Goal: Task Accomplishment & Management: Use online tool/utility

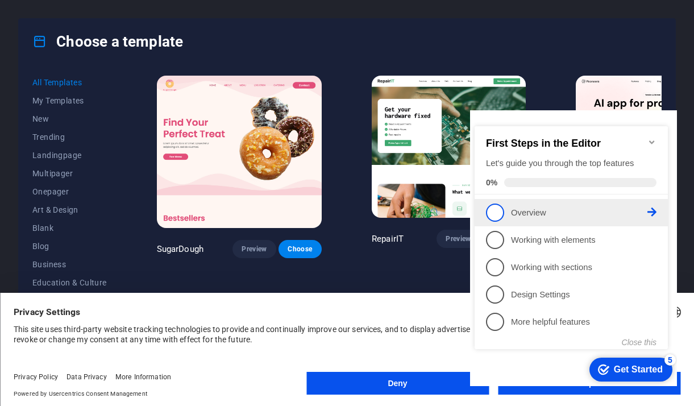
click at [509, 211] on link "1 Overview - incomplete" at bounding box center [571, 212] width 170 height 18
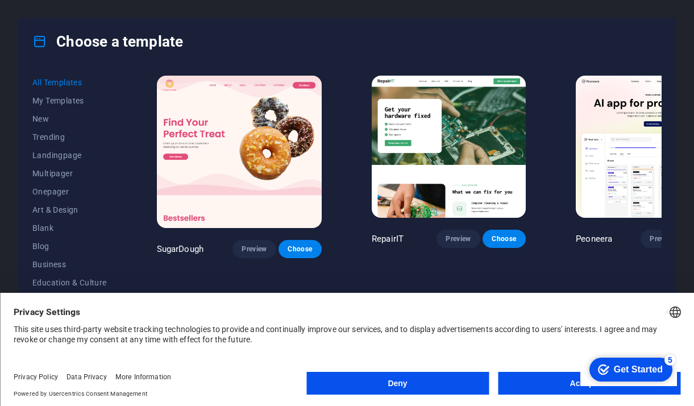
click at [545, 387] on button "Accept All" at bounding box center [589, 383] width 182 height 23
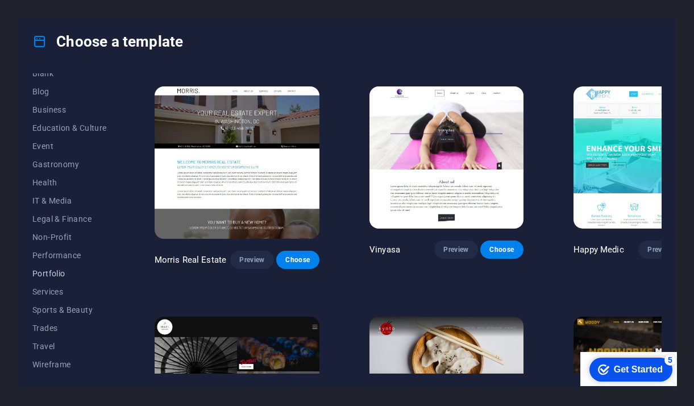
scroll to position [155, 0]
click at [55, 294] on span "Services" at bounding box center [69, 291] width 74 height 9
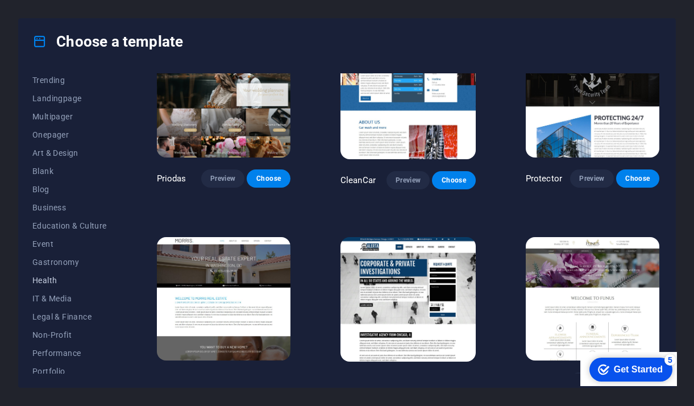
scroll to position [55, 0]
click at [58, 229] on span "Education & Culture" at bounding box center [69, 227] width 74 height 9
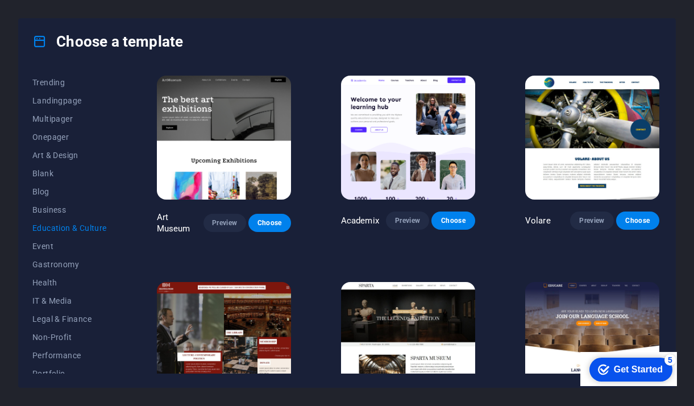
scroll to position [0, 0]
click at [52, 139] on span "Onepager" at bounding box center [69, 136] width 74 height 9
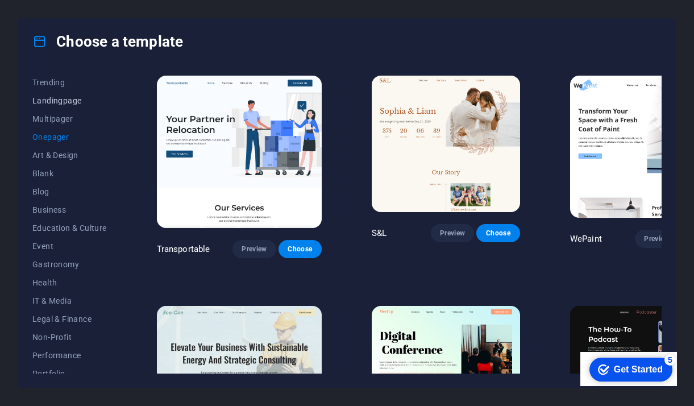
click at [63, 101] on span "Landingpage" at bounding box center [69, 100] width 74 height 9
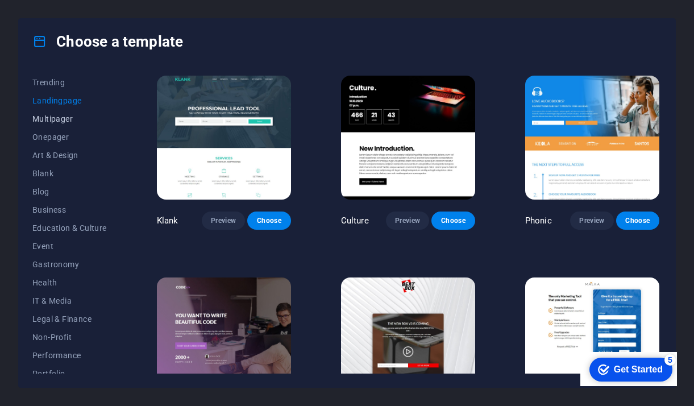
click at [59, 120] on span "Multipager" at bounding box center [69, 118] width 74 height 9
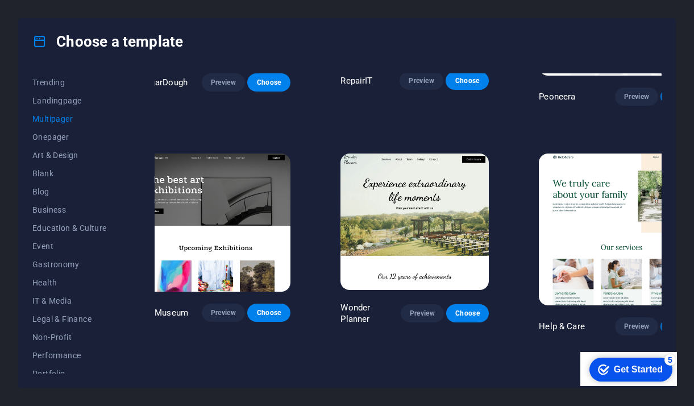
scroll to position [152, 16]
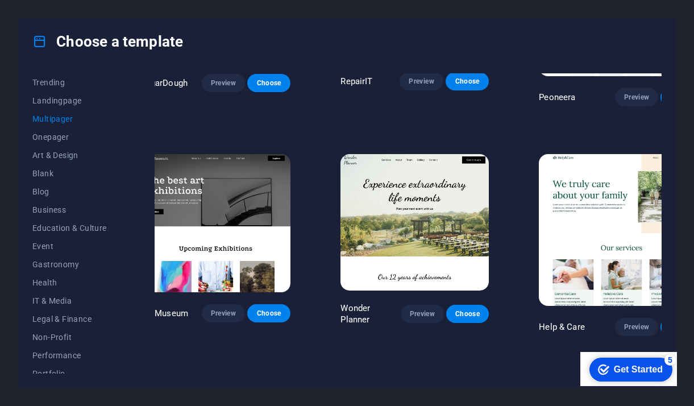
click at [398, 200] on img at bounding box center [414, 222] width 148 height 136
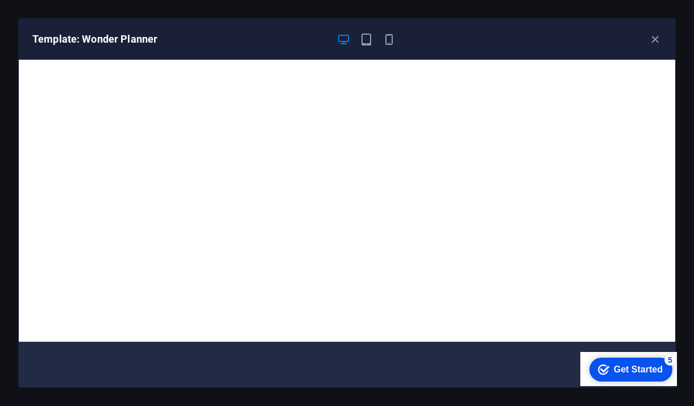
click at [636, 366] on div "Get Started" at bounding box center [638, 369] width 49 height 10
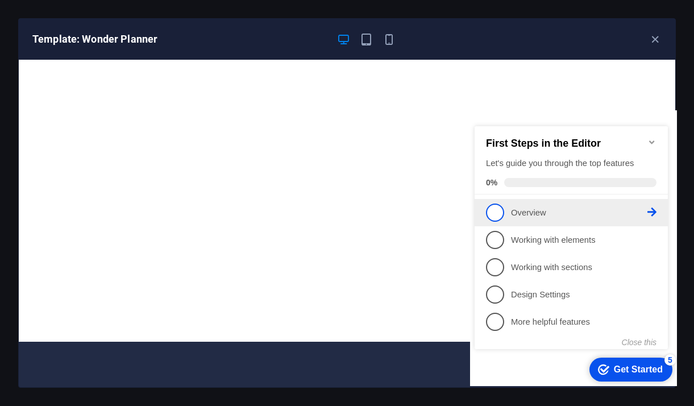
click at [648, 212] on icon at bounding box center [651, 211] width 9 height 9
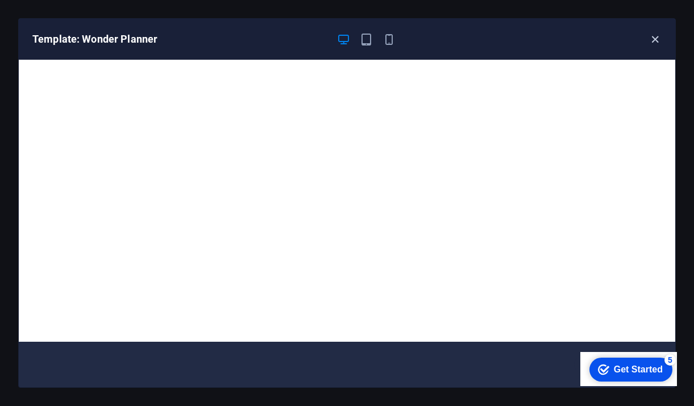
click at [655, 38] on icon "button" at bounding box center [654, 39] width 13 height 13
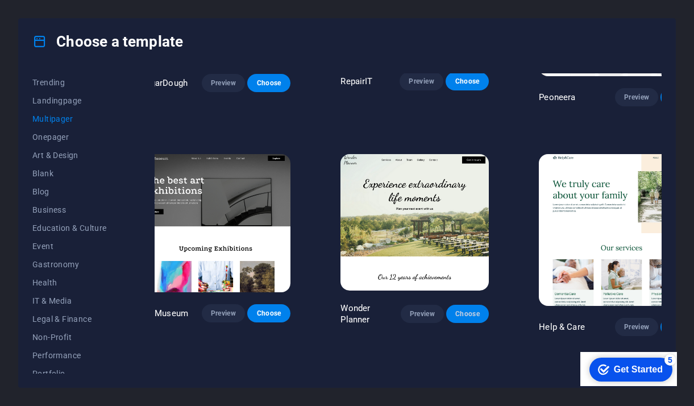
click at [461, 309] on span "Choose" at bounding box center [467, 313] width 25 height 9
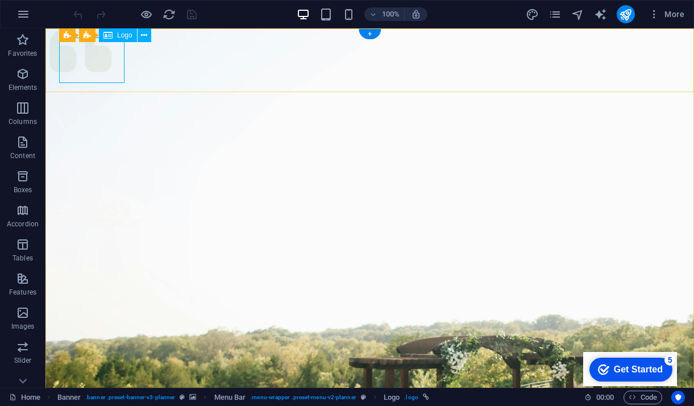
click at [128, 34] on span "Logo" at bounding box center [124, 35] width 15 height 7
click at [144, 37] on icon at bounding box center [144, 36] width 6 height 12
click at [117, 34] on span "Logo" at bounding box center [124, 35] width 15 height 7
